Goal: Task Accomplishment & Management: Use online tool/utility

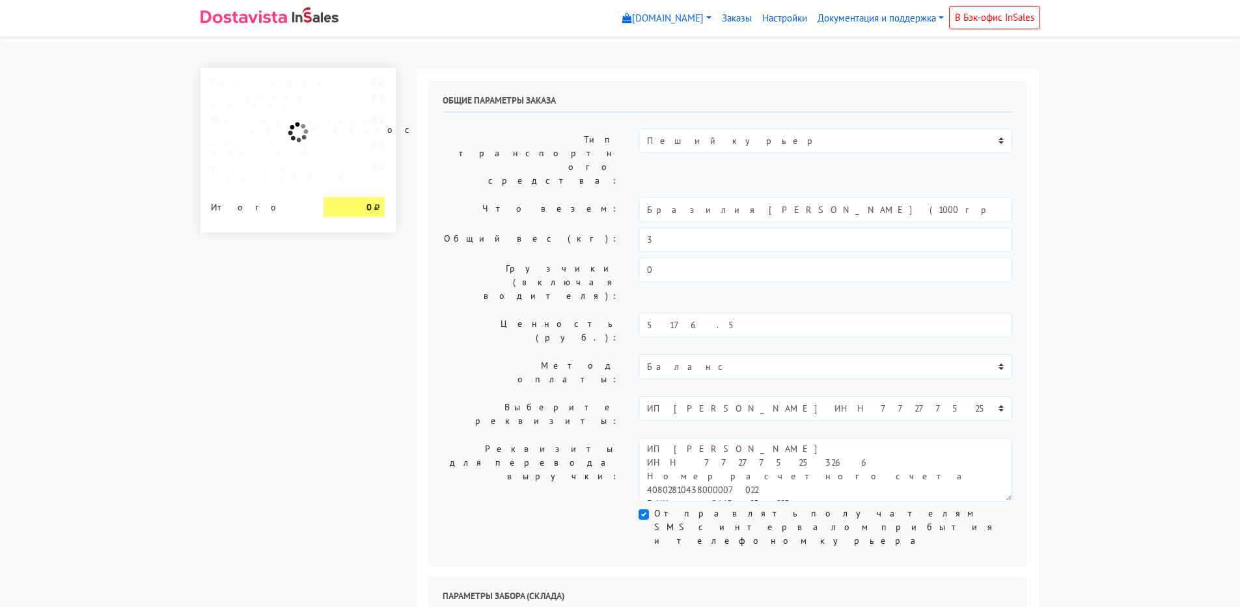
select select "1264"
select select "07:30"
select select "16:00"
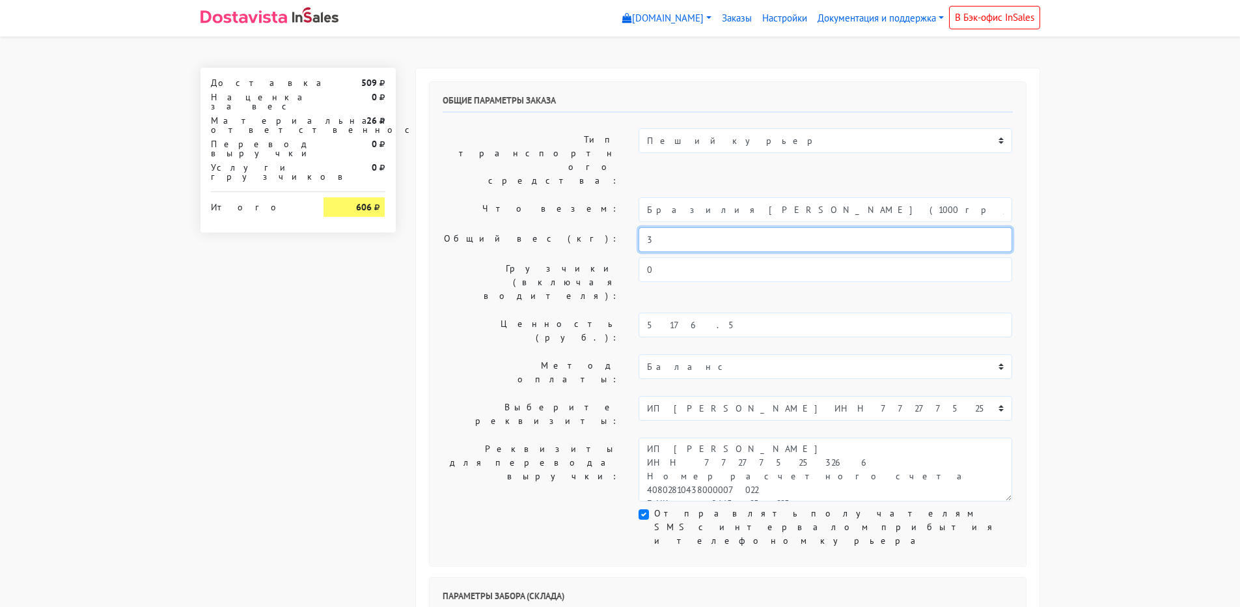
click at [716, 227] on input "3" at bounding box center [826, 239] width 374 height 25
type input "3,5"
click at [560, 257] on label "Грузчики (включая водителя):" at bounding box center [531, 282] width 197 height 50
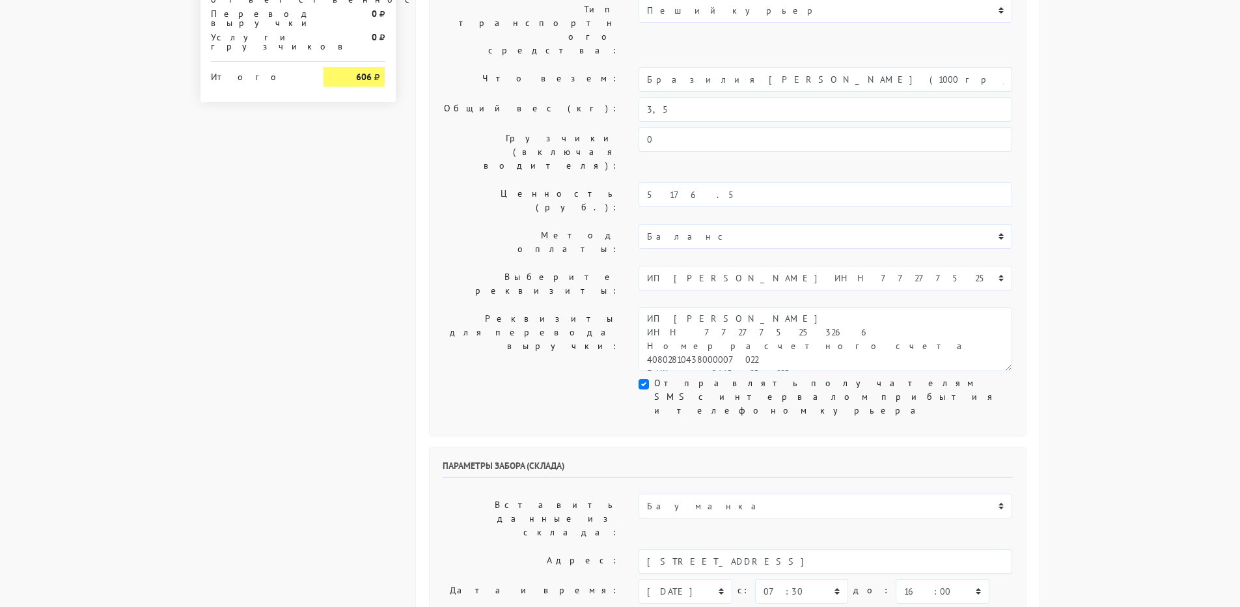
scroll to position [260, 0]
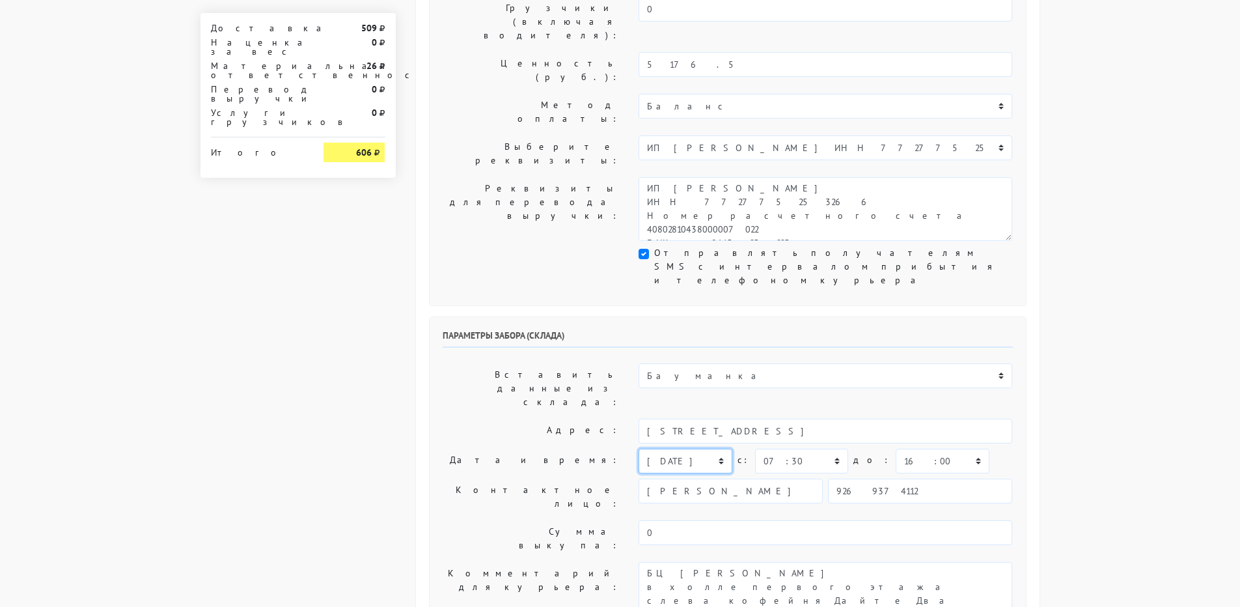
click at [720, 449] on select "сегодня завтра 29.08.2025 30.08.2025 31.08.2025 01.09.2025 02.09.2025 03.09.202…" at bounding box center [685, 461] width 93 height 25
click at [639, 449] on select "сегодня завтра 29.08.2025 30.08.2025 31.08.2025 01.09.2025 02.09.2025 03.09.202…" at bounding box center [685, 461] width 93 height 25
click at [713, 449] on select "сегодня завтра 29.08.2025 30.08.2025 31.08.2025 01.09.2025 02.09.2025 03.09.202…" at bounding box center [685, 461] width 93 height 25
select select "28.08.2025"
click at [639, 449] on select "сегодня завтра 29.08.2025 30.08.2025 31.08.2025 01.09.2025 02.09.2025 03.09.202…" at bounding box center [685, 461] width 93 height 25
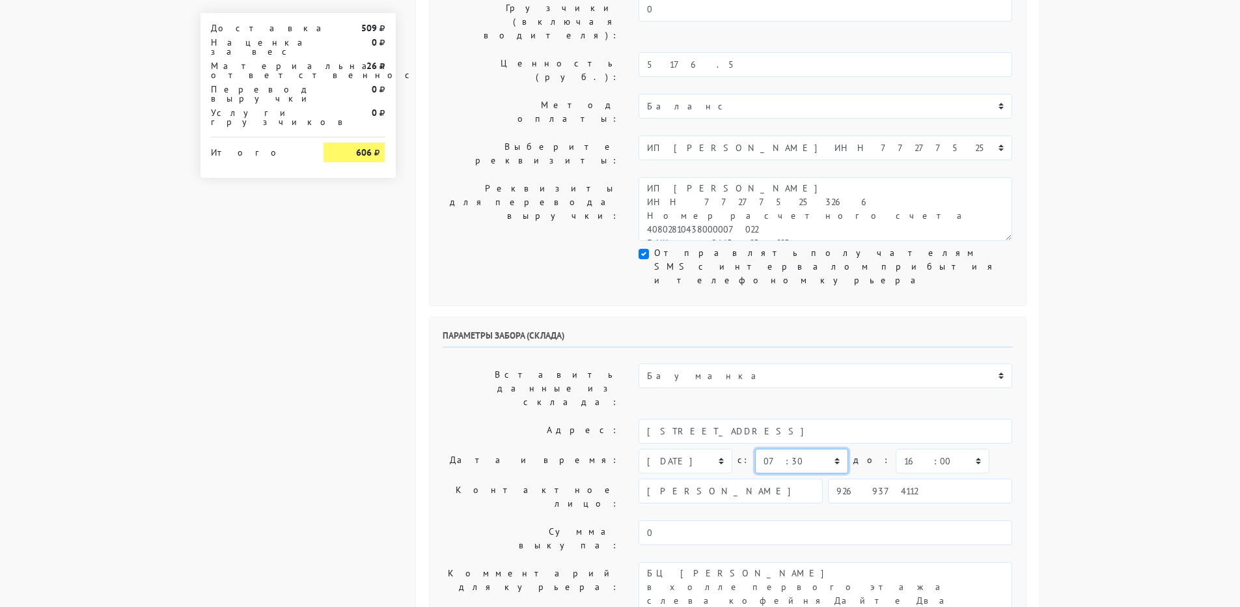
click at [837, 449] on select "00:00 00:30 01:00 01:30 02:00 02:30 03:00 03:30 04:00 04:30 05:00 05:30 06:00 0…" at bounding box center [801, 461] width 93 height 25
select select "08:00"
click at [755, 449] on select "00:00 00:30 01:00 01:30 02:00 02:30 03:00 03:30 04:00 04:30 05:00 05:30 06:00 0…" at bounding box center [801, 461] width 93 height 25
click at [902, 449] on select "00:00 00:30 01:00 01:30 02:00 02:30 03:00 03:30 04:00 04:30 05:00 05:30 06:00 0…" at bounding box center [942, 461] width 93 height 25
select select "14:00"
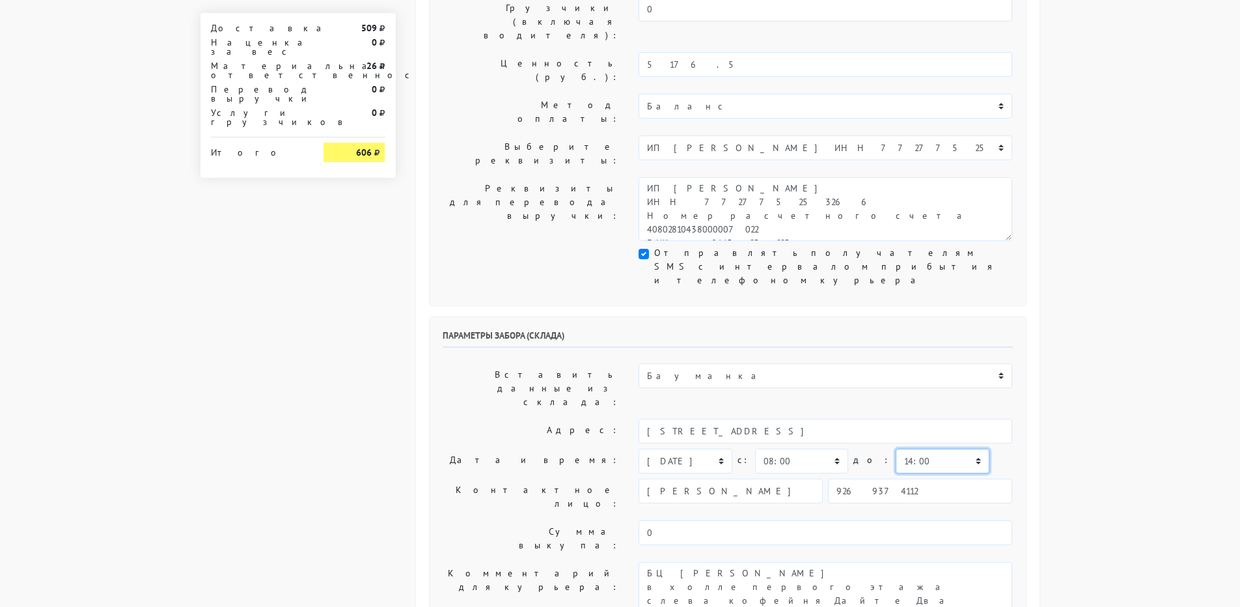
click at [896, 449] on select "00:00 00:30 01:00 01:30 02:00 02:30 03:00 03:30 04:00 04:30 05:00 05:30 06:00 0…" at bounding box center [942, 461] width 93 height 25
click at [816, 449] on select "00:00 00:30 01:00 01:30 02:00 02:30 03:00 03:30 04:00 04:30 05:00 05:30 06:00 0…" at bounding box center [801, 461] width 93 height 25
click at [755, 449] on select "00:00 00:30 01:00 01:30 02:00 02:30 03:00 03:30 04:00 04:30 05:00 05:30 06:00 0…" at bounding box center [801, 461] width 93 height 25
click at [816, 449] on select "00:00 00:30 01:00 01:30 02:00 02:30 03:00 03:30 04:00 04:30 05:00 05:30 06:00 0…" at bounding box center [801, 461] width 93 height 25
select select "08:00"
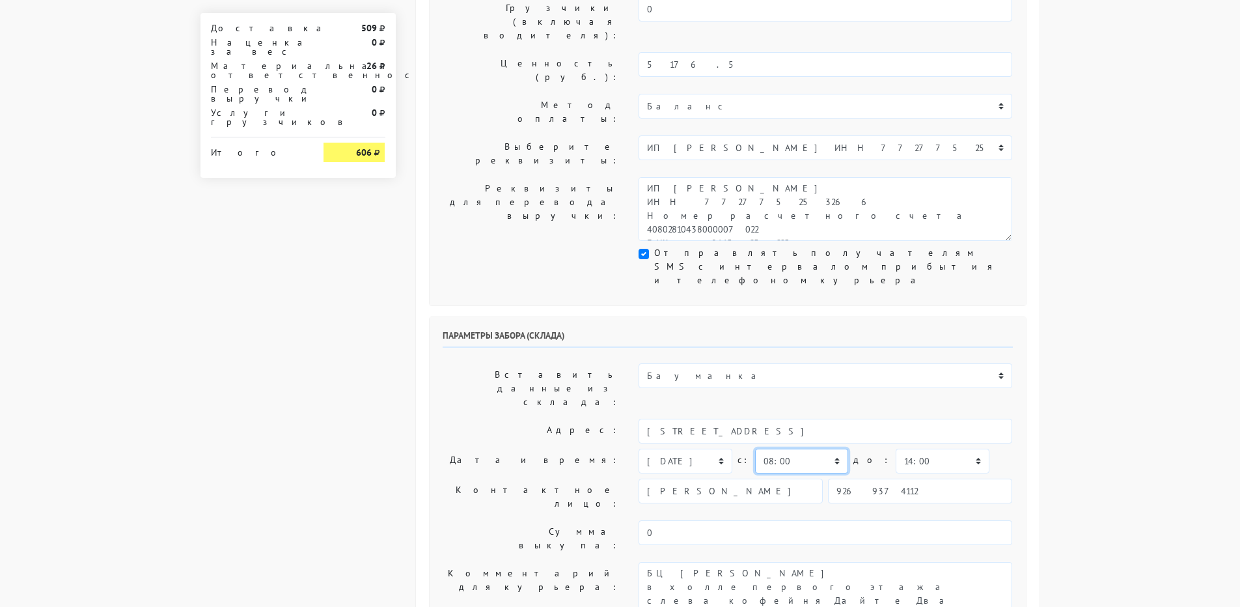
click at [755, 449] on select "00:00 00:30 01:00 01:30 02:00 02:30 03:00 03:30 04:00 04:30 05:00 05:30 06:00 0…" at bounding box center [801, 461] width 93 height 25
click at [905, 363] on select "ИП Ванин Всеволод Владленович Бауманка Кржижановского Н1 Н2 Маяк" at bounding box center [826, 375] width 374 height 25
select select "1268"
click at [639, 363] on select "ИП Ванин Всеволод Владленович Бауманка Кржижановского Н1 Н2 Маяк" at bounding box center [826, 375] width 374 height 25
type input "[STREET_ADDRESS]"
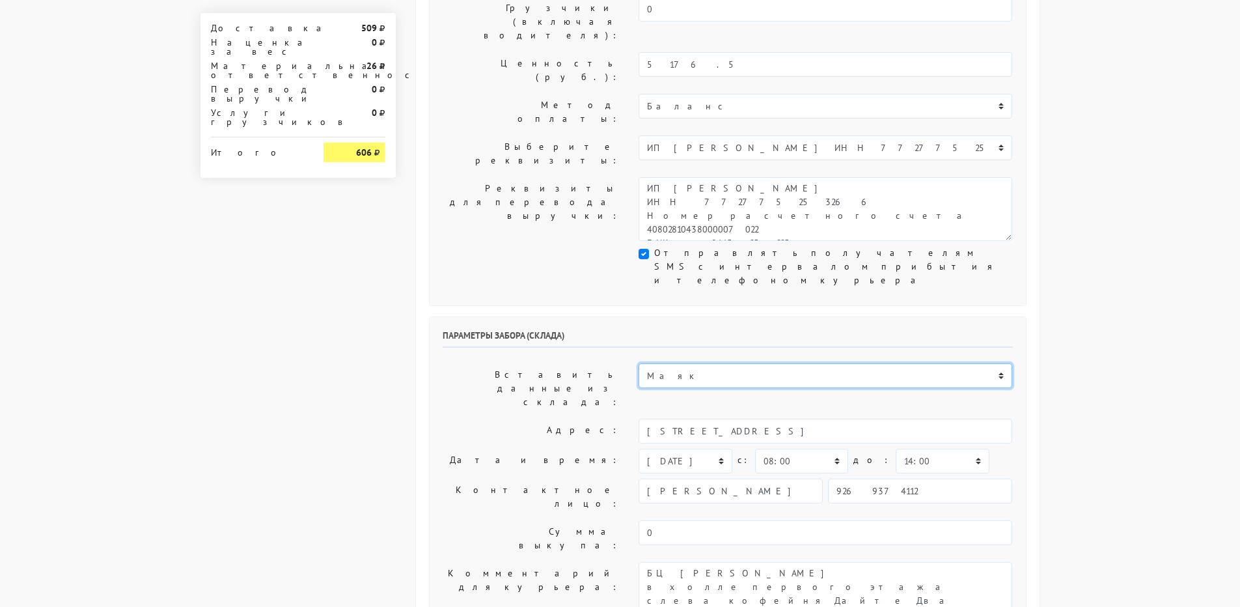
select select "17:00"
type textarea "БЦ "Панорама" в холле первого этажа слева кофейня Дайте Два"
click at [744, 363] on select "ИП Ванин Всеволод Владленович Бауманка Кржижановского Н1 Н2 Маяк" at bounding box center [826, 375] width 374 height 25
select select "255"
click at [639, 363] on select "ИП Ванин Всеволод Владленович Бауманка Кржижановского Н1 Н2 Маяк" at bounding box center [826, 375] width 374 height 25
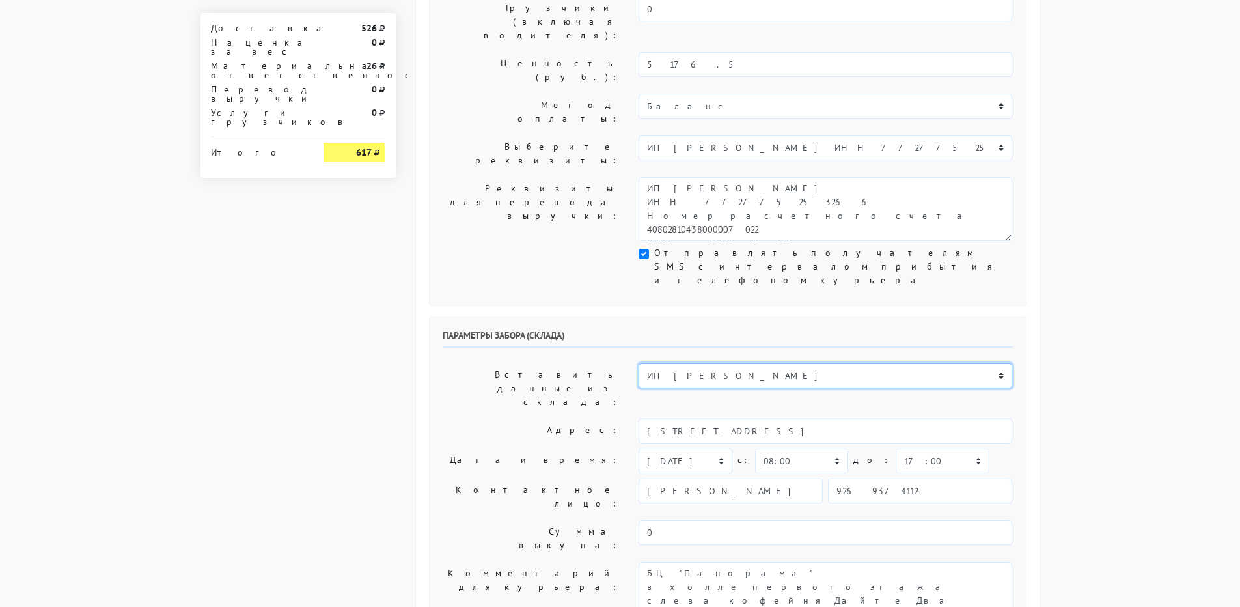
type input "[STREET_ADDRESS]"
select select "10:00"
type input "89269374112"
type textarea "Заход со стороны Верейская 29 стр 139"
click at [719, 363] on select "ИП Ванин Всеволод Владленович Бауманка Кржижановского Н1 Н2 Маяк" at bounding box center [826, 375] width 374 height 25
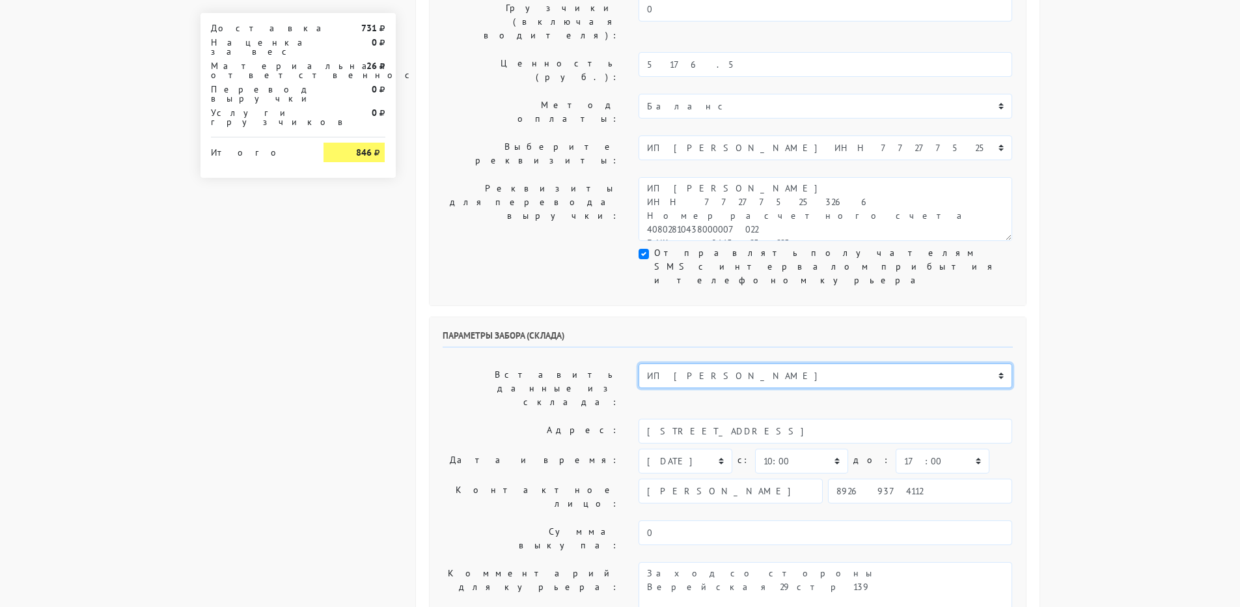
select select "1268"
click at [639, 363] on select "ИП Ванин Всеволод Владленович Бауманка Кржижановского Н1 Н2 Маяк" at bounding box center [826, 375] width 374 height 25
type input "[STREET_ADDRESS]"
select select "08:00"
type input "9269374112"
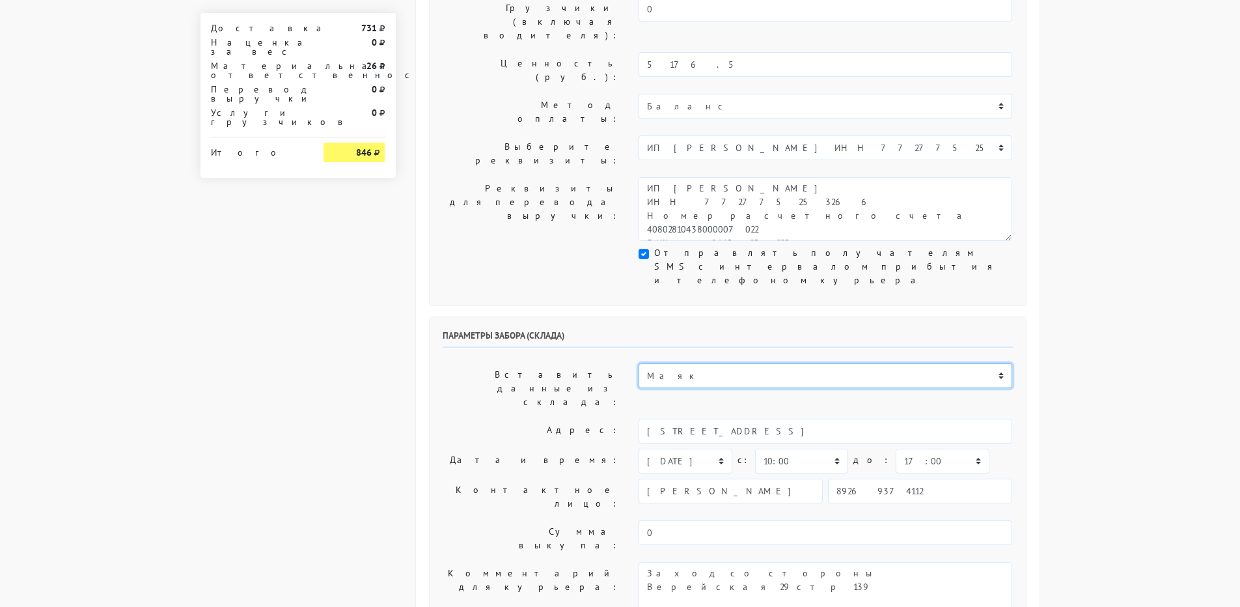
type textarea "БЦ "Панорама" в холле первого этажа слева кофейня Дайте Два"
click at [897, 449] on select "00:00 00:30 01:00 01:30 02:00 02:30 03:00 03:30 04:00 04:30 05:00 05:30 06:00 0…" at bounding box center [942, 461] width 93 height 25
select select "13:00"
click at [896, 449] on select "00:00 00:30 01:00 01:30 02:00 02:30 03:00 03:30 04:00 04:30 05:00 05:30 06:00 0…" at bounding box center [942, 461] width 93 height 25
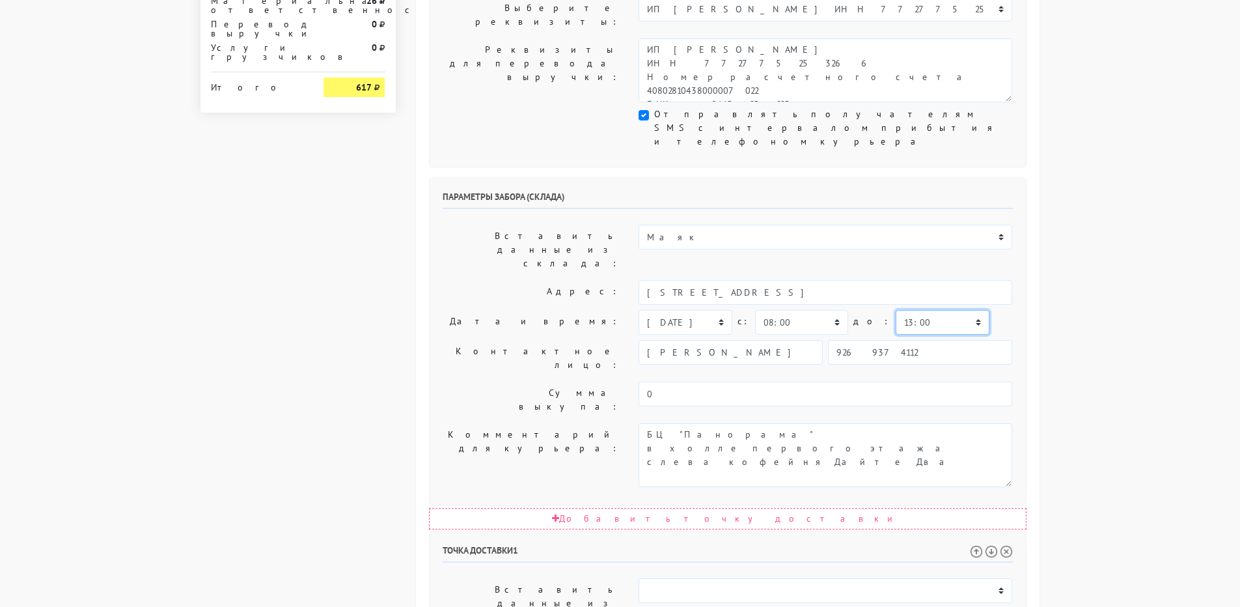
scroll to position [464, 0]
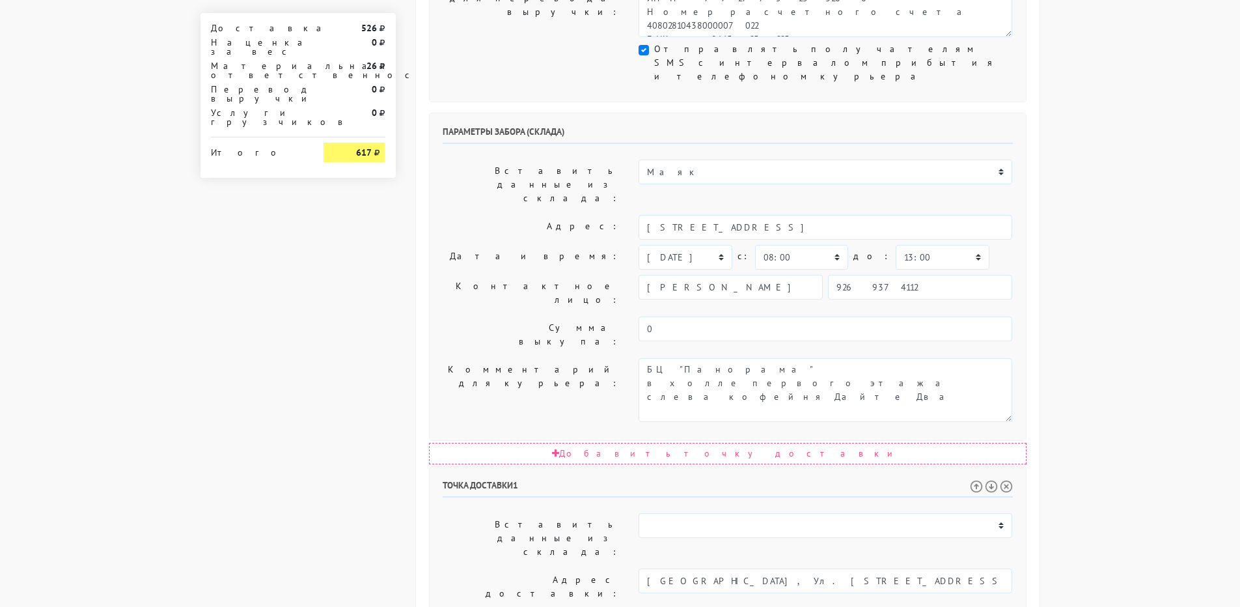
select select "10:00"
select select "14:00"
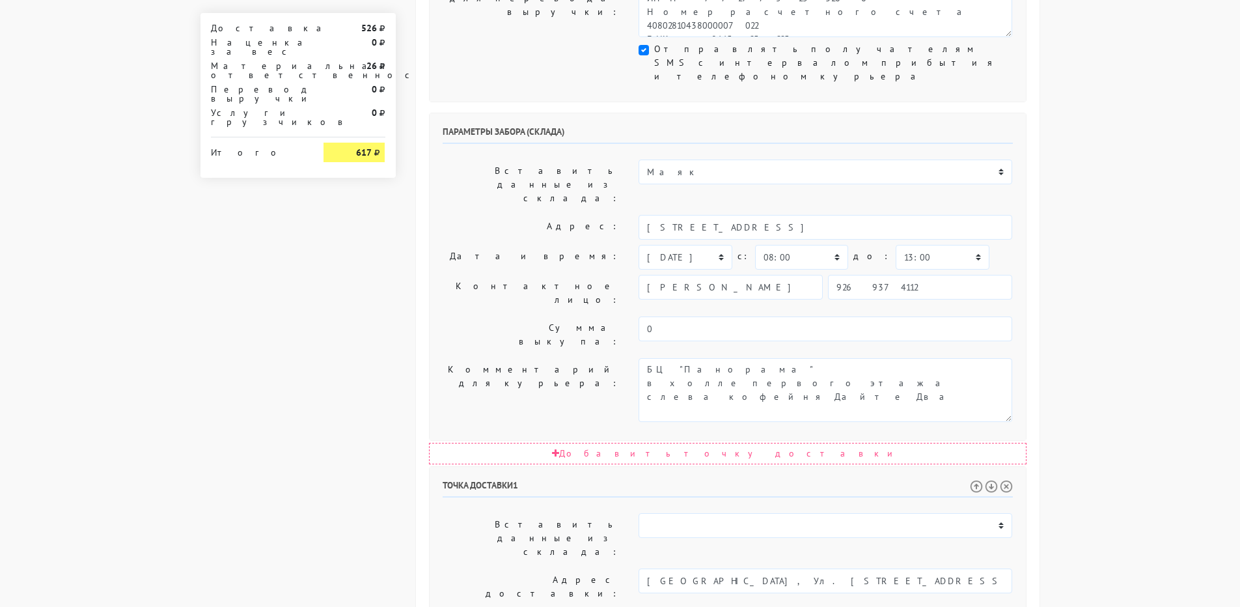
select select "11:00"
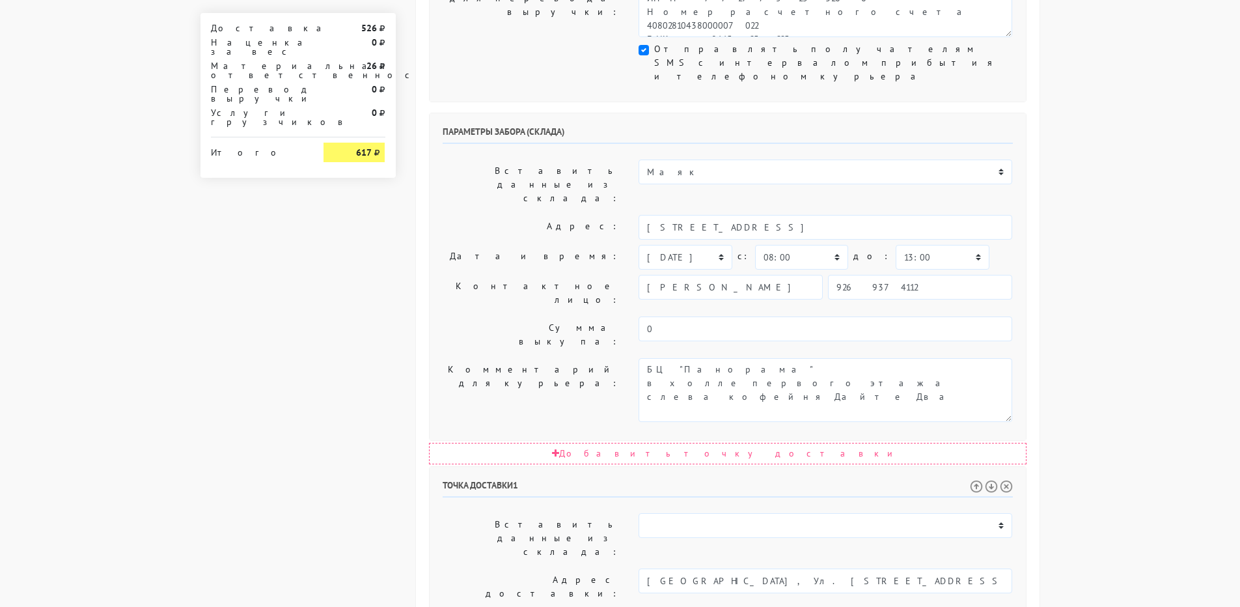
select select "13:00"
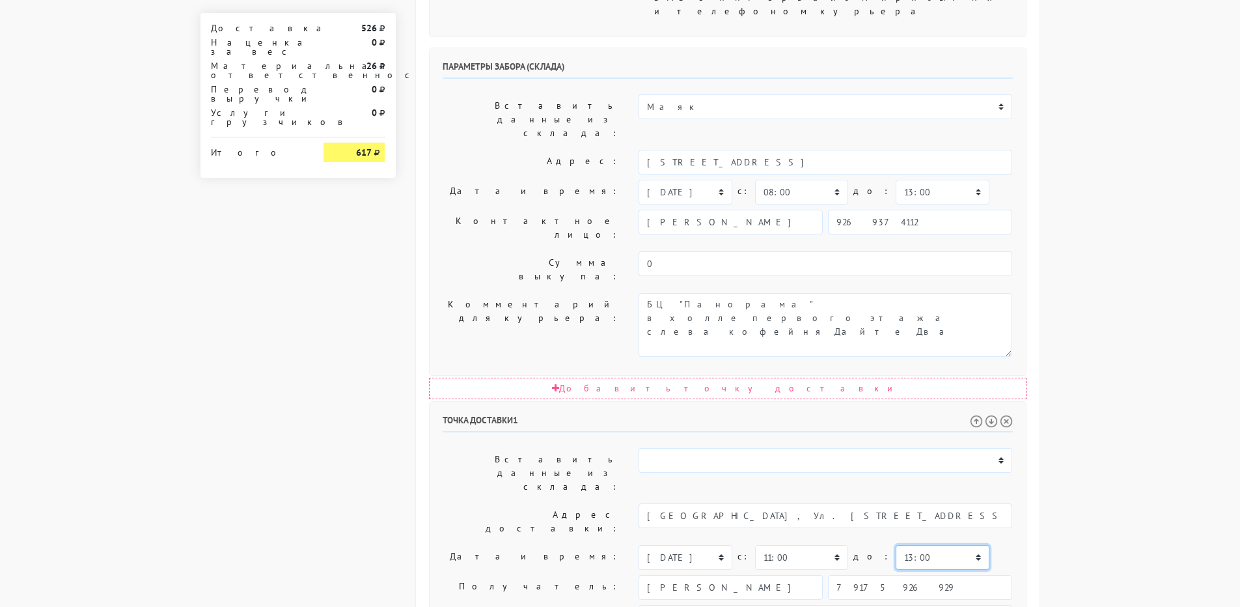
scroll to position [594, 0]
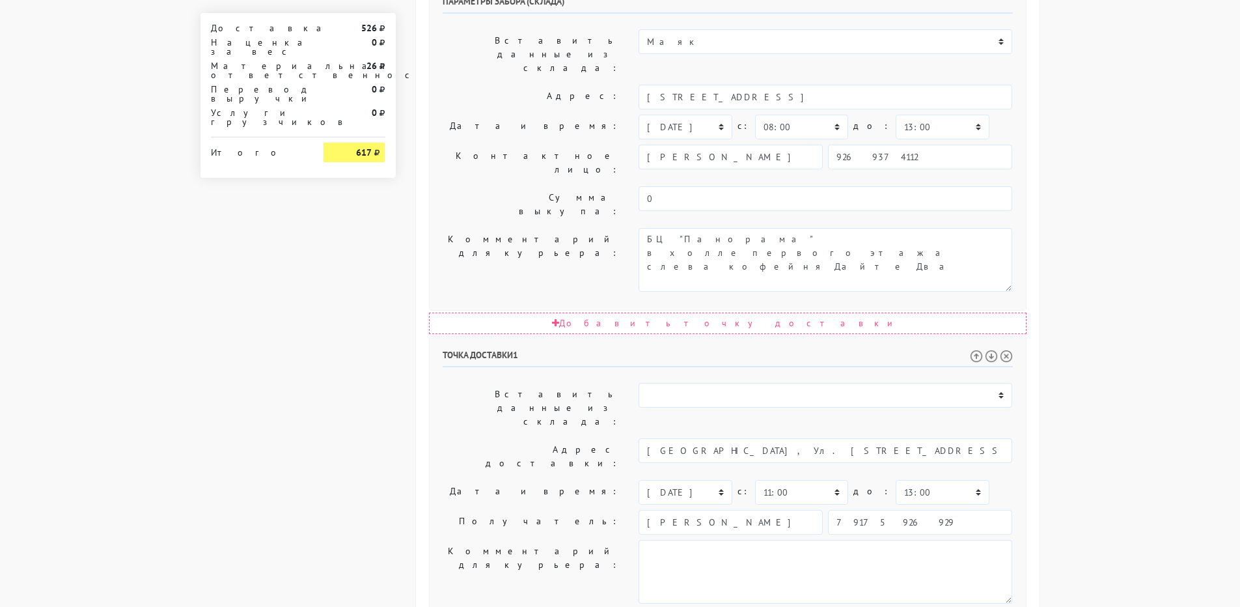
drag, startPoint x: 682, startPoint y: 439, endPoint x: 596, endPoint y: 430, distance: 86.5
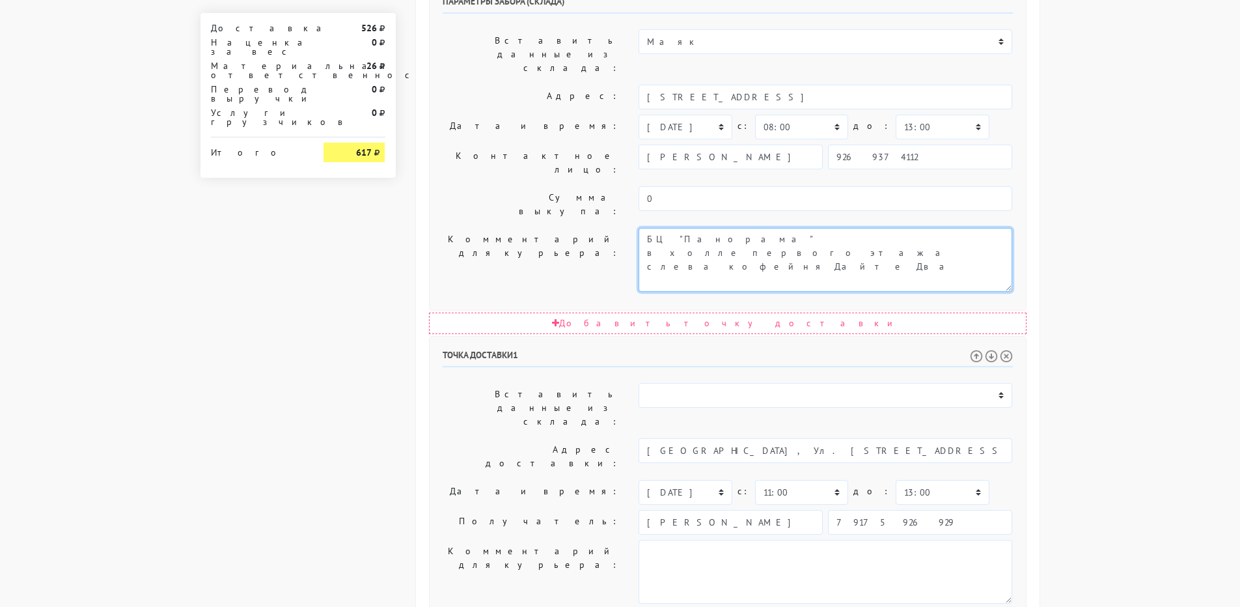
click at [811, 228] on textarea "Заход со стороны Верейская 29 стр 139" at bounding box center [826, 260] width 374 height 64
click at [842, 228] on textarea "Заход со стороны Верейская 29 стр 139" at bounding box center [826, 260] width 374 height 64
click at [645, 228] on textarea "Заход со стороны Верейская 29 стр 139" at bounding box center [826, 260] width 374 height 64
paste textarea "3504"
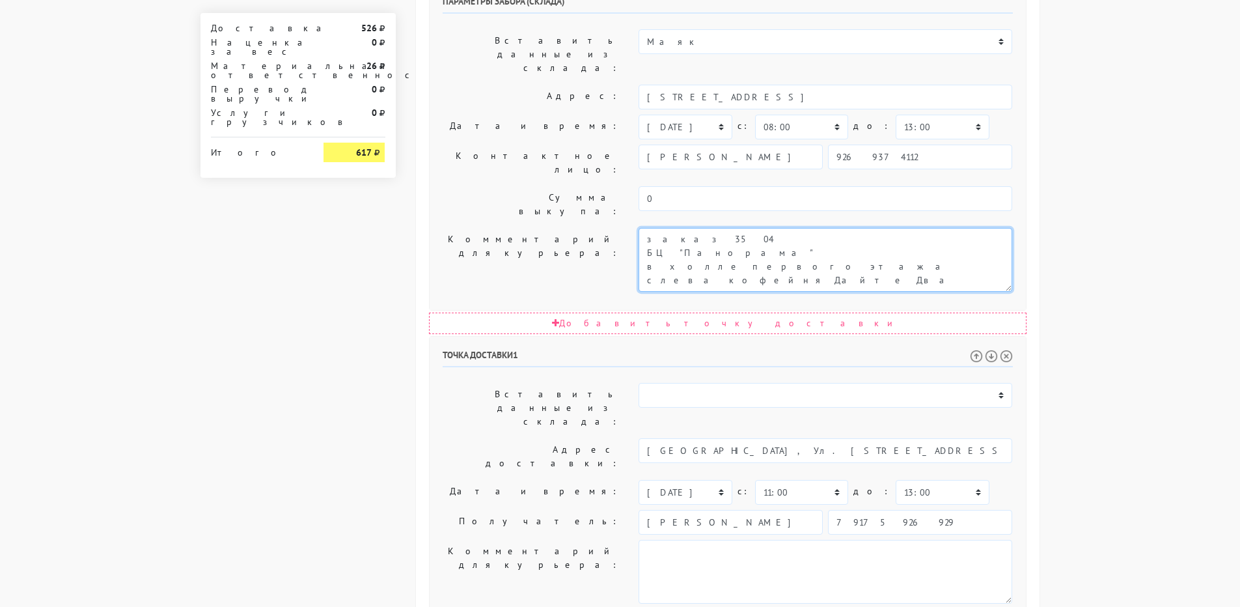
type textarea "заказ 3504 БЦ "Панорама" в холле первого этажа слева кофейня Дайте Два"
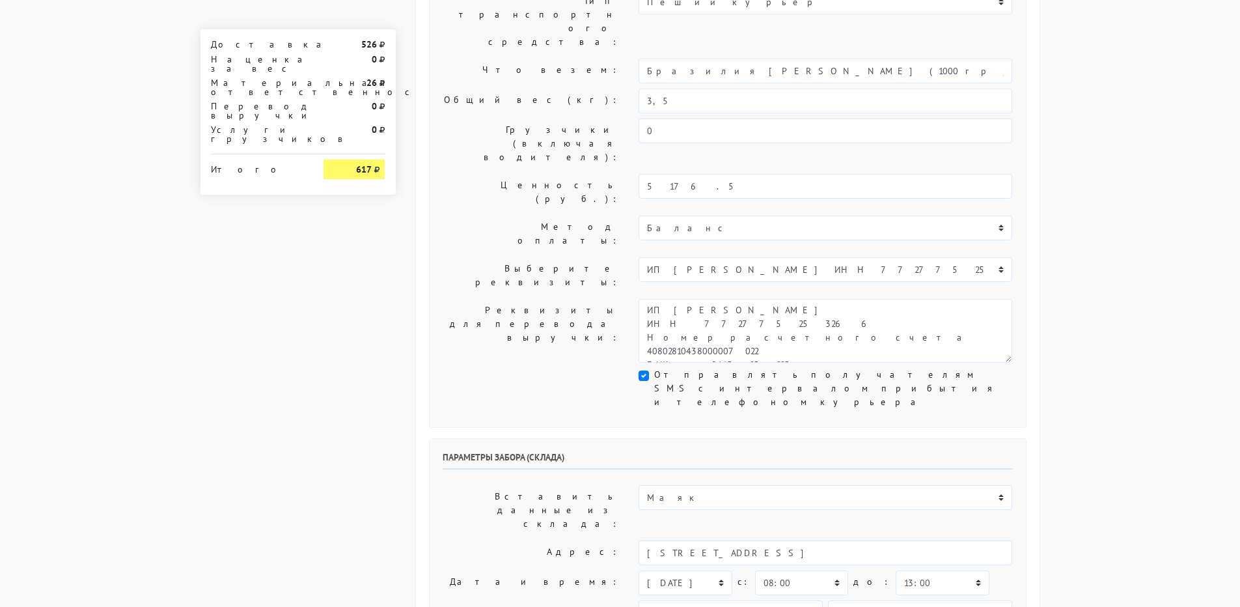
scroll to position [8, 0]
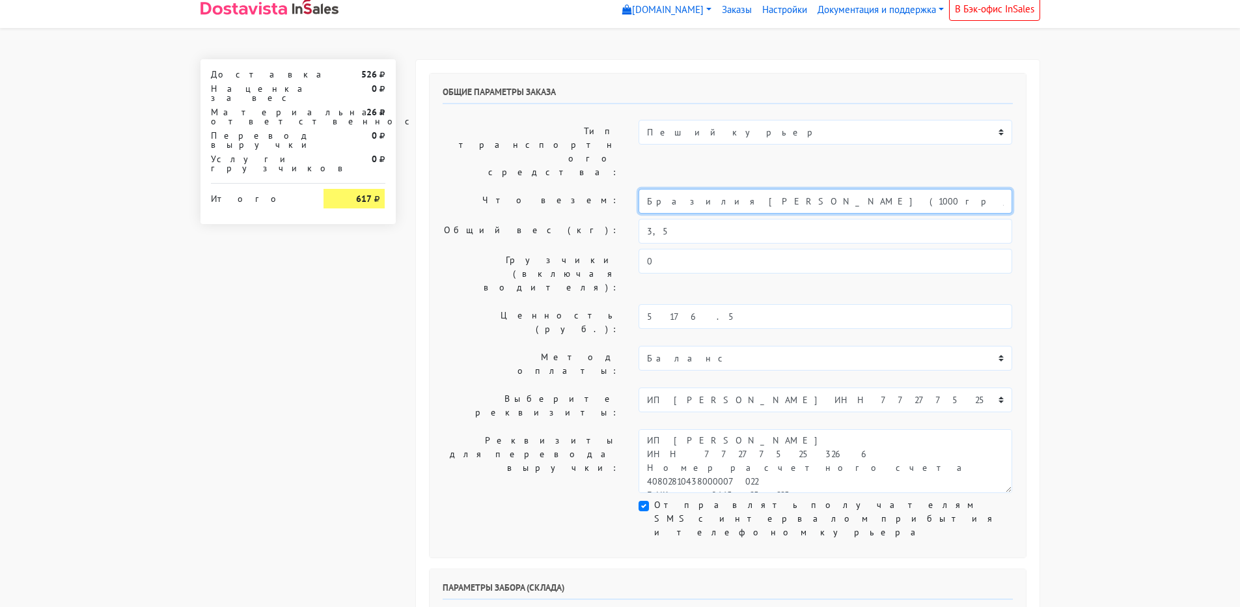
drag, startPoint x: 824, startPoint y: 157, endPoint x: 472, endPoint y: 130, distance: 352.7
click at [472, 130] on div "Общие параметры заказа Тип транспортного средства: Пеший курьер Легковой автомо…" at bounding box center [728, 316] width 596 height 484
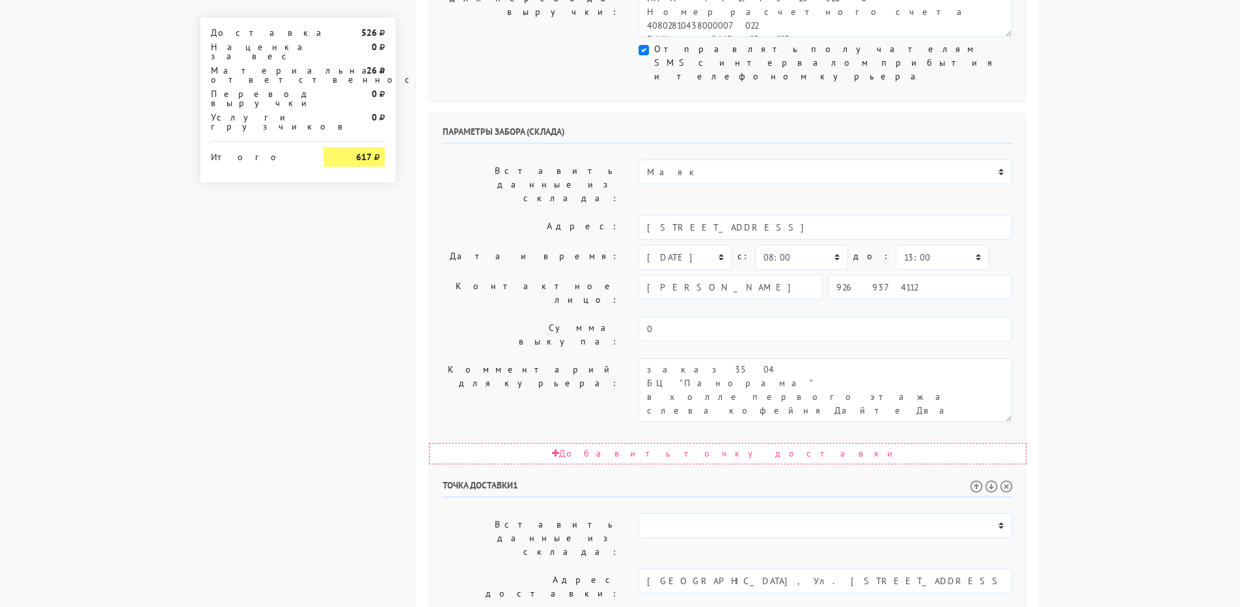
scroll to position [594, 0]
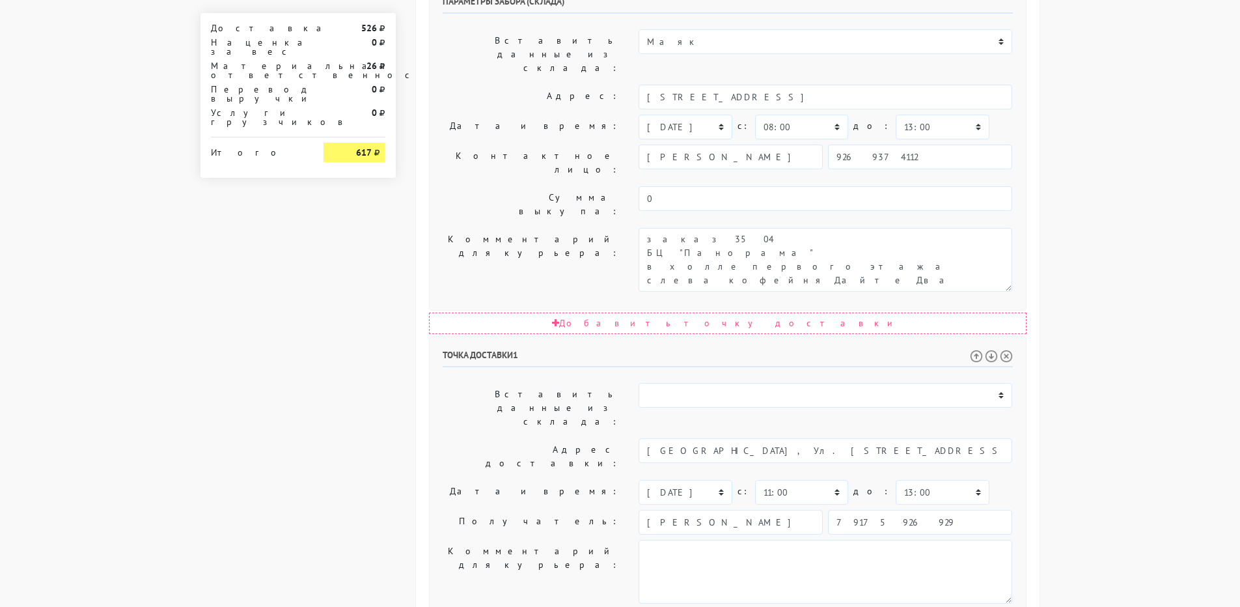
type input "Кофе"
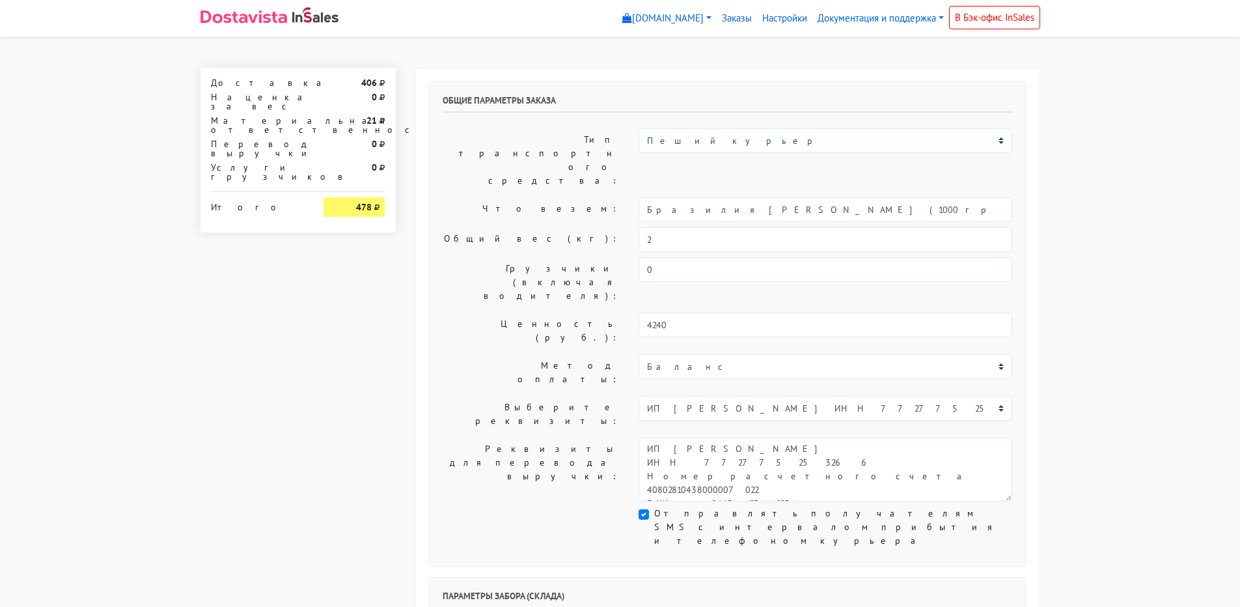
select select "1268"
select select "08:00"
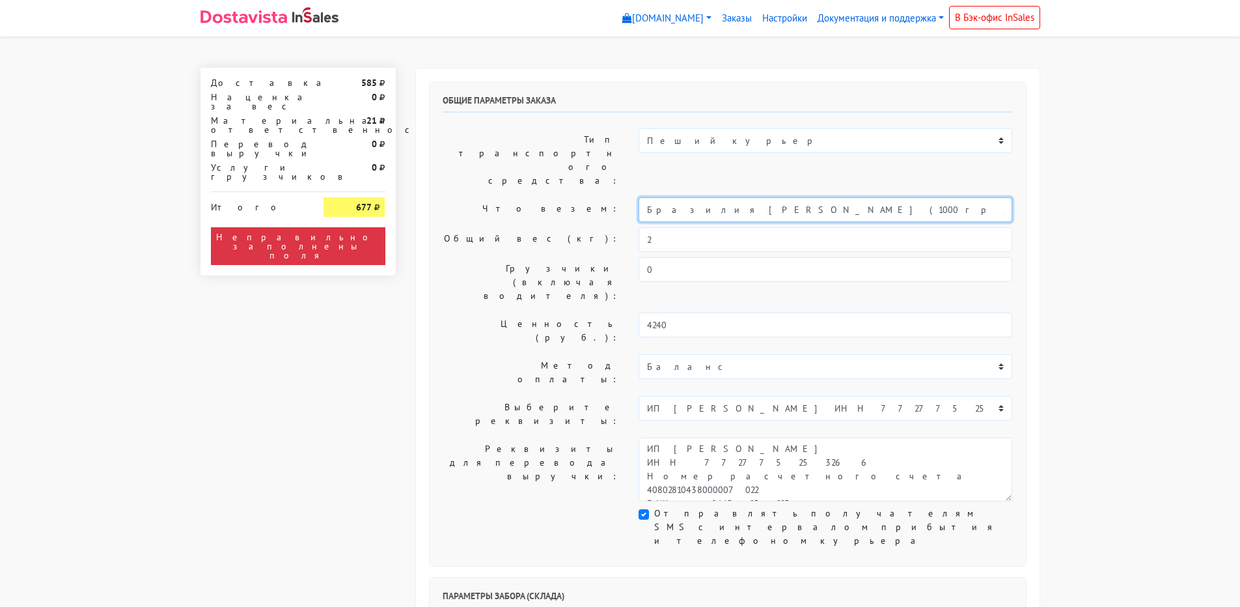
drag, startPoint x: 872, startPoint y: 171, endPoint x: 465, endPoint y: 160, distance: 407.1
click at [465, 197] on div "Что везем: Бразилия [PERSON_NAME] (1000 гр / Кофе в [GEOGRAPHIC_DATA])" at bounding box center [728, 209] width 590 height 25
type input "Кофе"
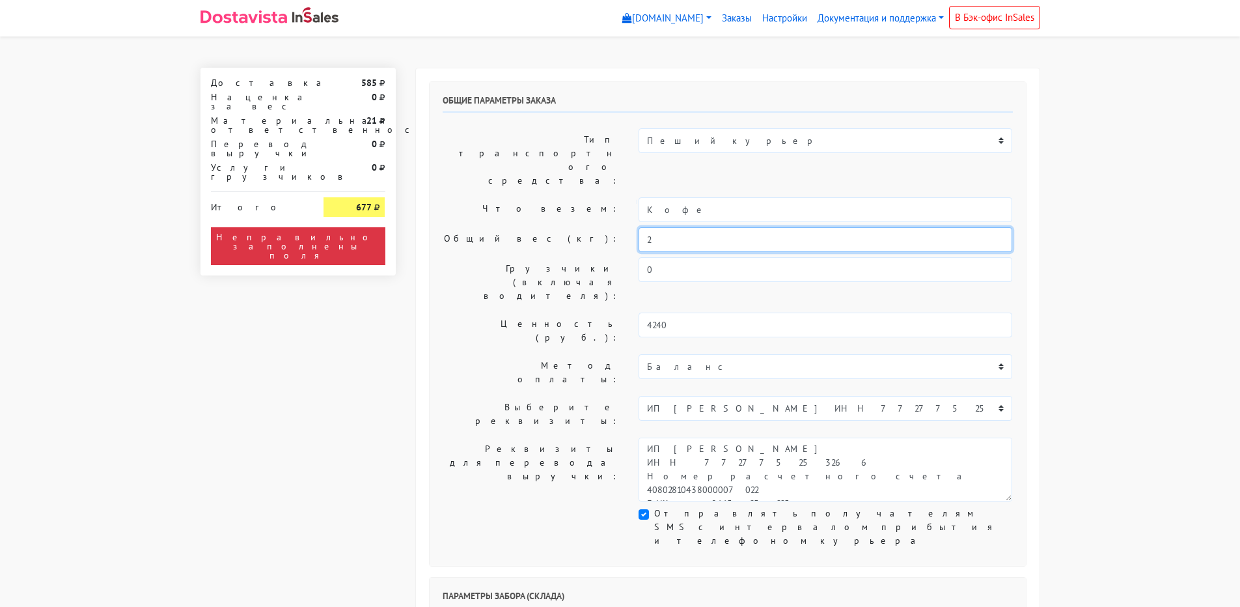
click at [664, 227] on input "2" at bounding box center [826, 239] width 374 height 25
type input "2,5"
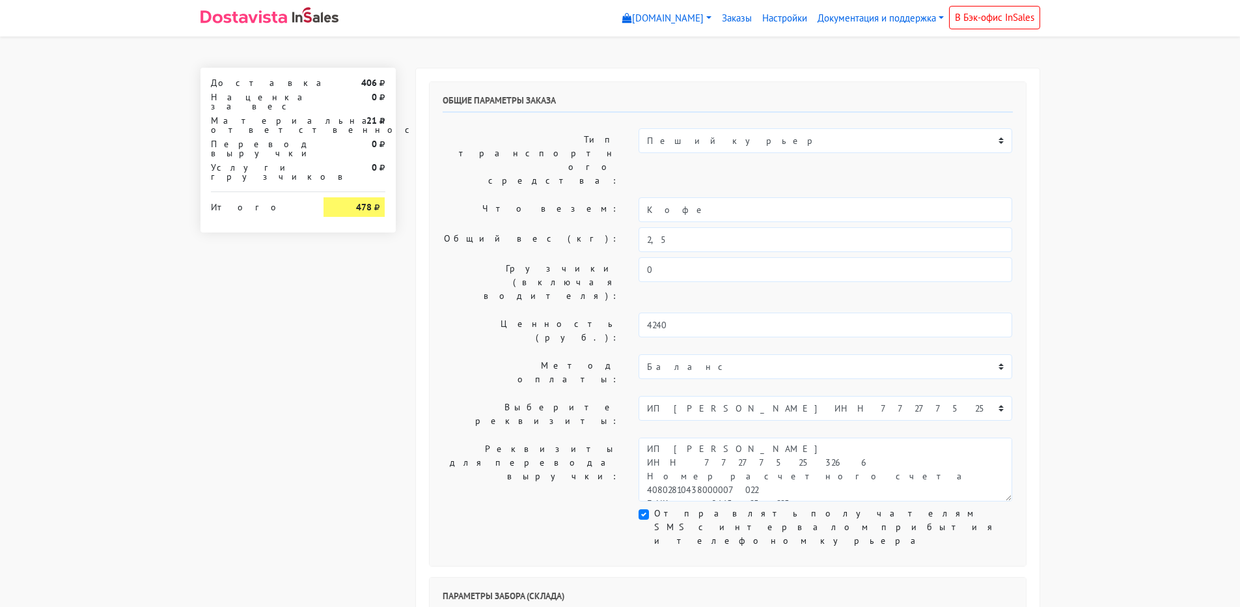
click at [545, 227] on label "Общий вес (кг):" at bounding box center [531, 239] width 197 height 25
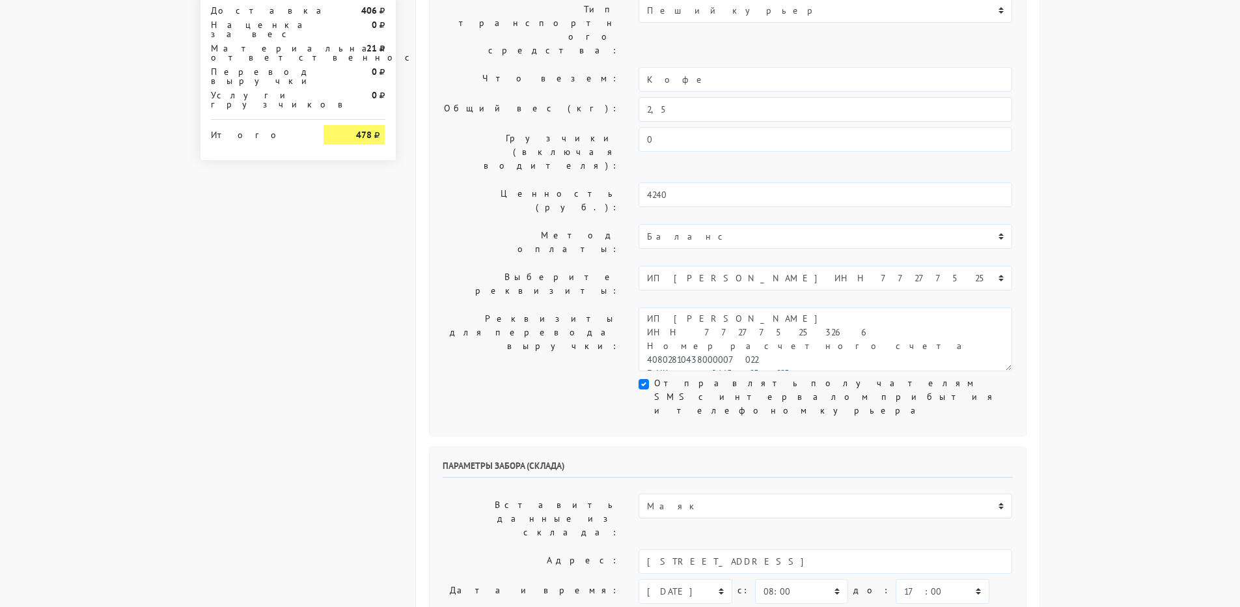
scroll to position [195, 0]
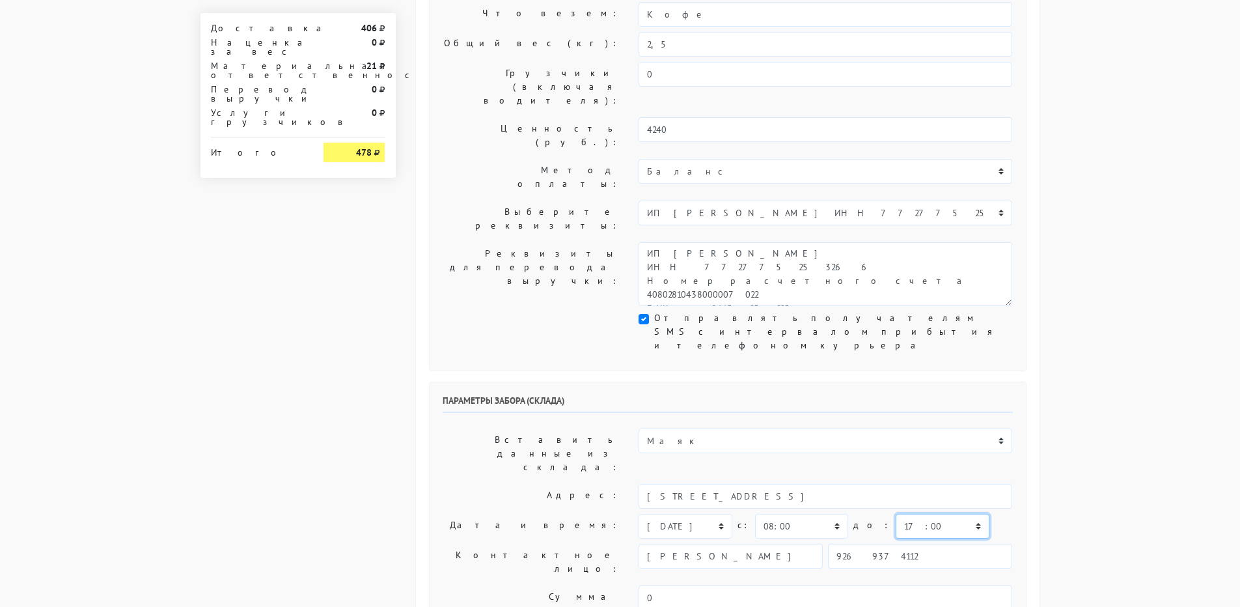
click at [896, 514] on select "00:00 00:30 01:00 01:30 02:00 02:30 03:00 03:30 04:00 04:30 05:00 05:30 06:00 0…" at bounding box center [942, 526] width 93 height 25
select select "12:00"
click at [896, 514] on select "00:00 00:30 01:00 01:30 02:00 02:30 03:00 03:30 04:00 04:30 05:00 05:30 06:00 0…" at bounding box center [942, 526] width 93 height 25
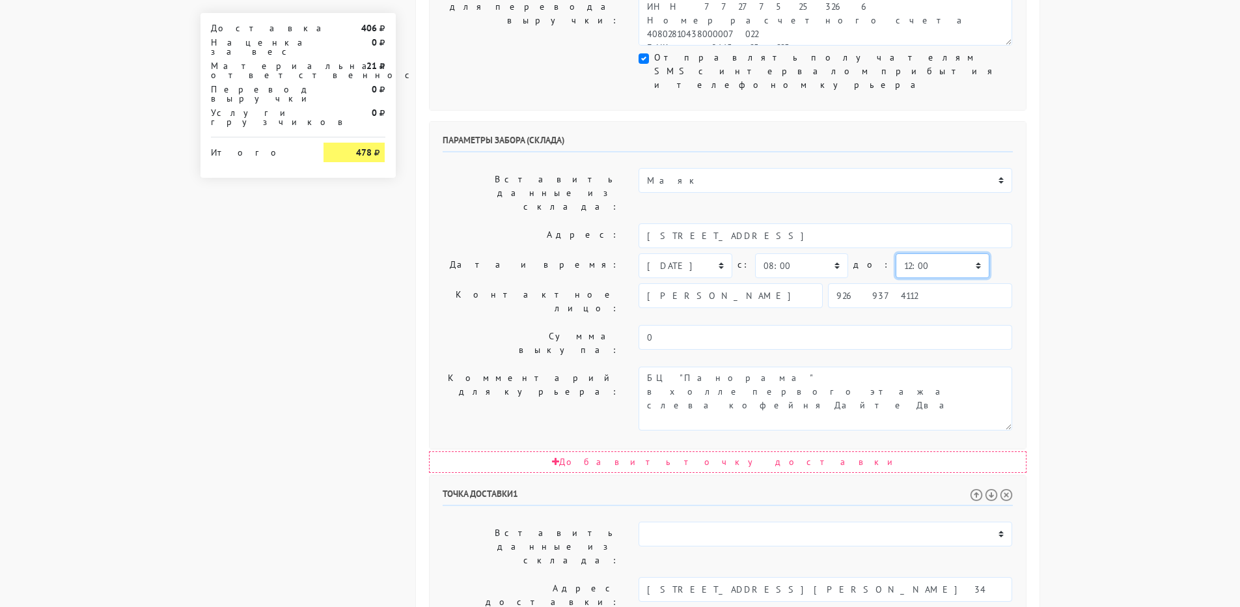
scroll to position [521, 0]
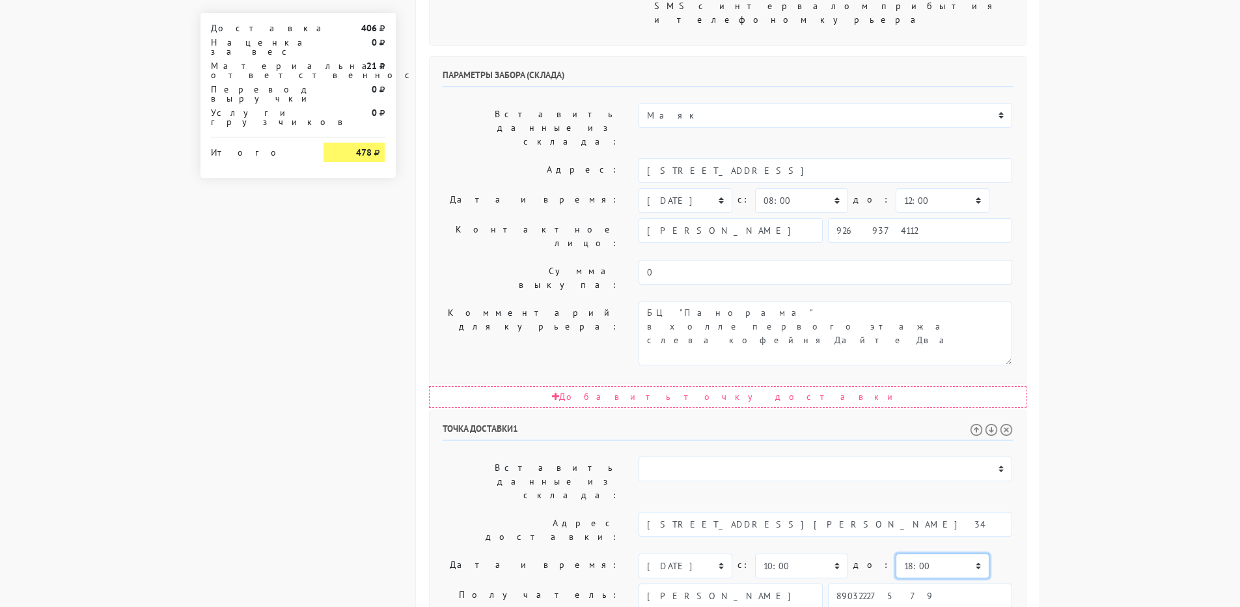
click at [896, 553] on select "00:00 00:30 01:00 01:30 02:00 02:30 03:00 03:30 04:00 04:30 05:00 05:30 06:00 0…" at bounding box center [942, 565] width 93 height 25
select select "14:00"
click at [896, 553] on select "00:00 00:30 01:00 01:30 02:00 02:30 03:00 03:30 04:00 04:30 05:00 05:30 06:00 0…" at bounding box center [942, 565] width 93 height 25
drag, startPoint x: 674, startPoint y: 513, endPoint x: 525, endPoint y: 486, distance: 150.8
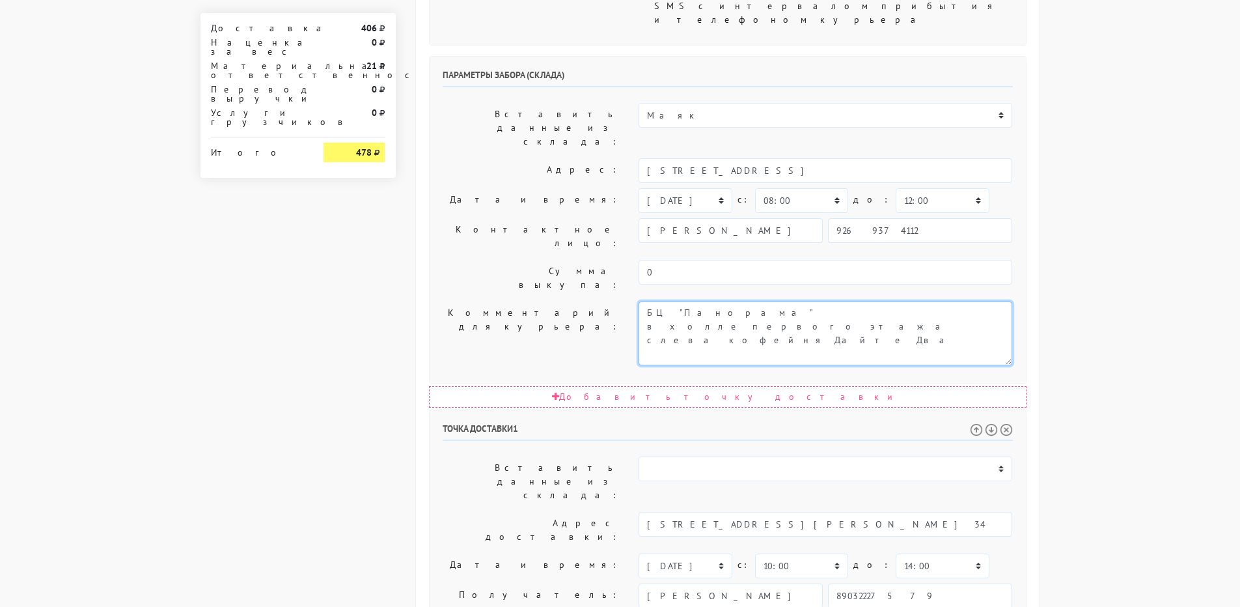
click at [647, 301] on textarea "Заход со стороны Верейская 29 стр 139" at bounding box center [826, 333] width 374 height 64
paste textarea "3503"
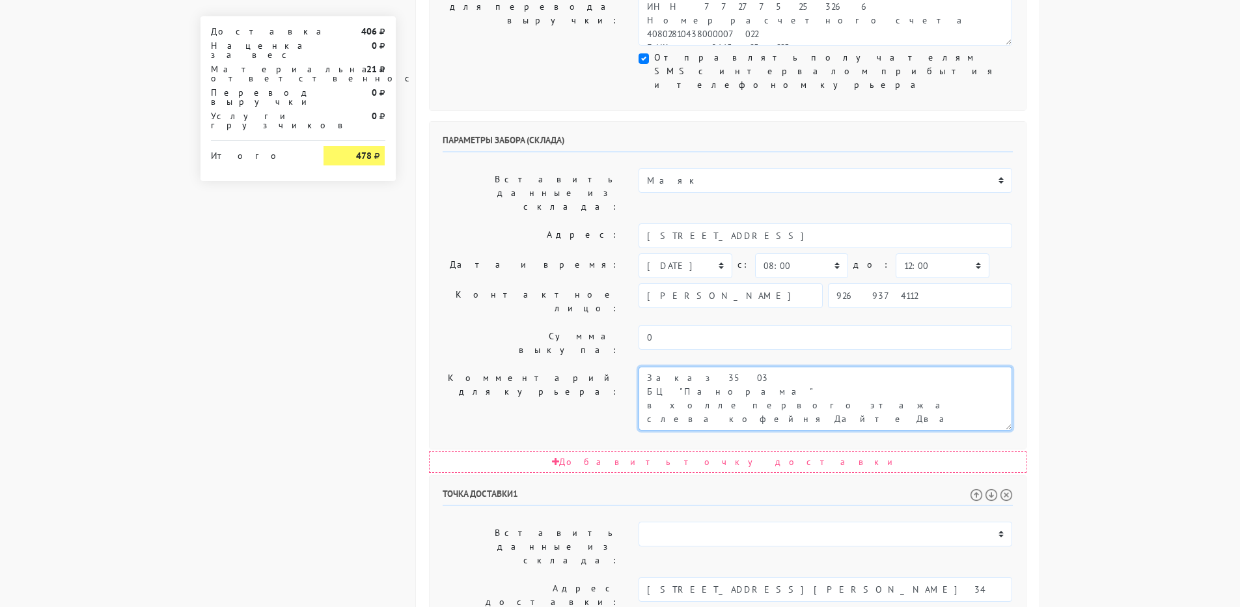
scroll to position [391, 0]
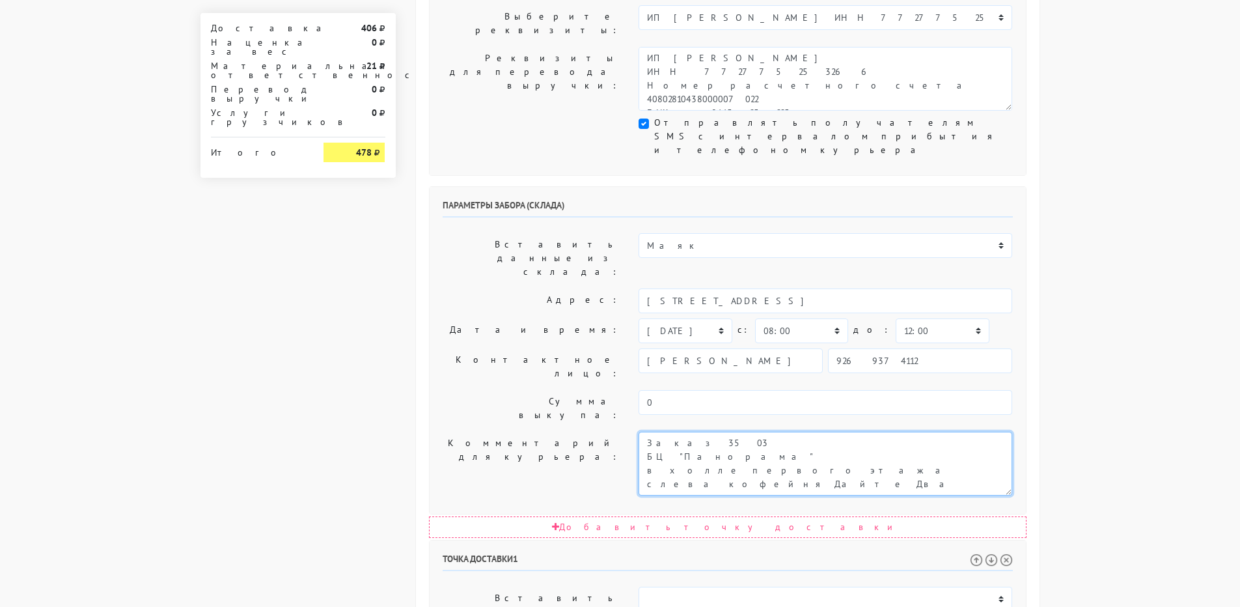
type textarea "Заказ 3503 БЦ "Панорама" в холле первого этажа слева кофейня Дайте Два"
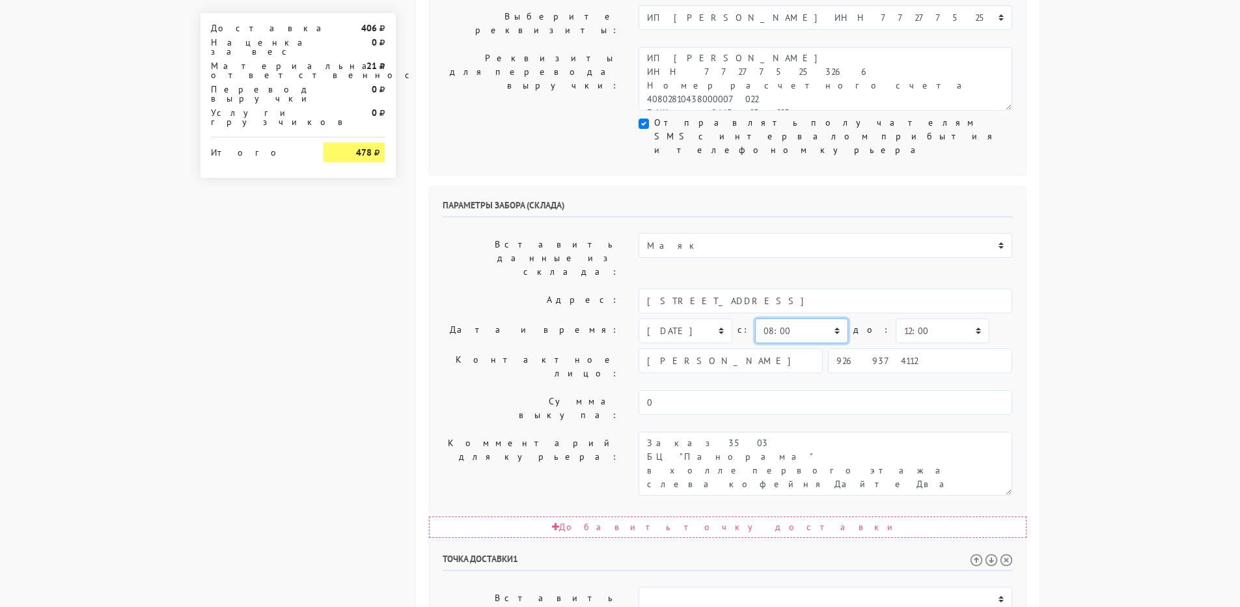
click at [810, 318] on select "00:00 00:30 01:00 01:30 02:00 02:30 03:00 03:30 04:00 04:30 05:00 05:30 06:00 0…" at bounding box center [801, 330] width 93 height 25
select select "08:30"
click at [755, 318] on select "00:00 00:30 01:00 01:30 02:00 02:30 03:00 03:30 04:00 04:30 05:00 05:30 06:00 0…" at bounding box center [801, 330] width 93 height 25
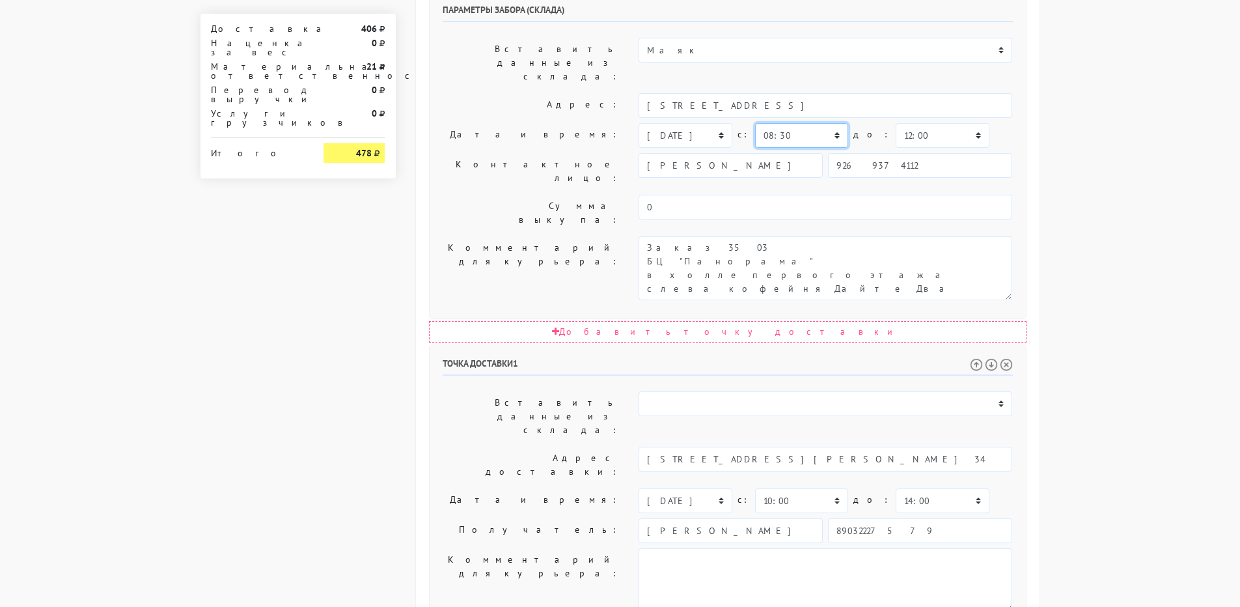
scroll to position [594, 0]
